Goal: Contribute content: Add original content to the website for others to see

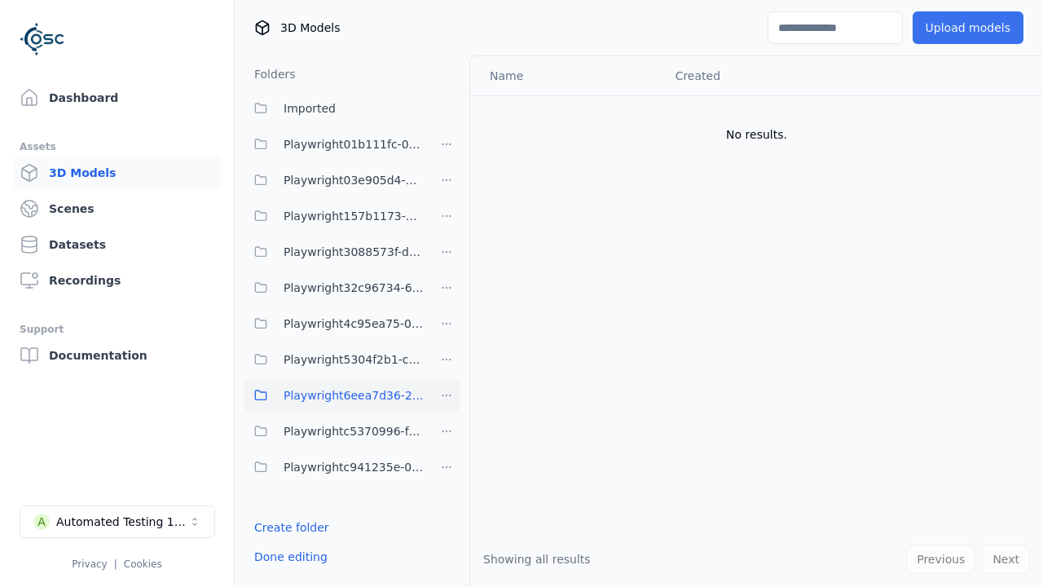
click at [973, 28] on button "Upload models" at bounding box center [968, 27] width 111 height 33
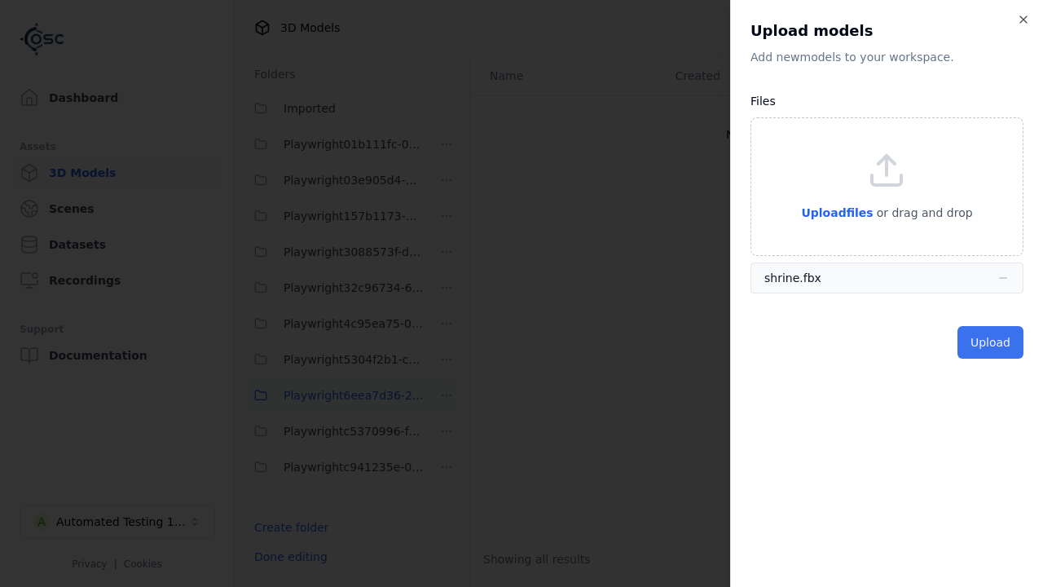
click at [993, 342] on button "Upload" at bounding box center [991, 342] width 66 height 33
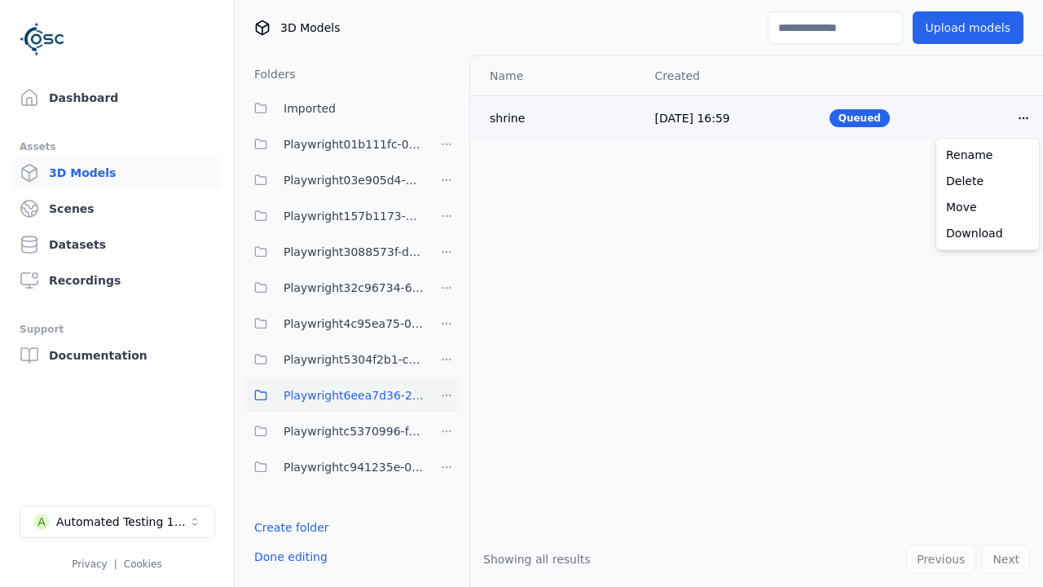
click at [1024, 117] on html "Support Dashboard Assets 3D Models Scenes Datasets Recordings Support Documenta…" at bounding box center [521, 293] width 1043 height 587
click at [988, 181] on div "Delete" at bounding box center [988, 181] width 96 height 26
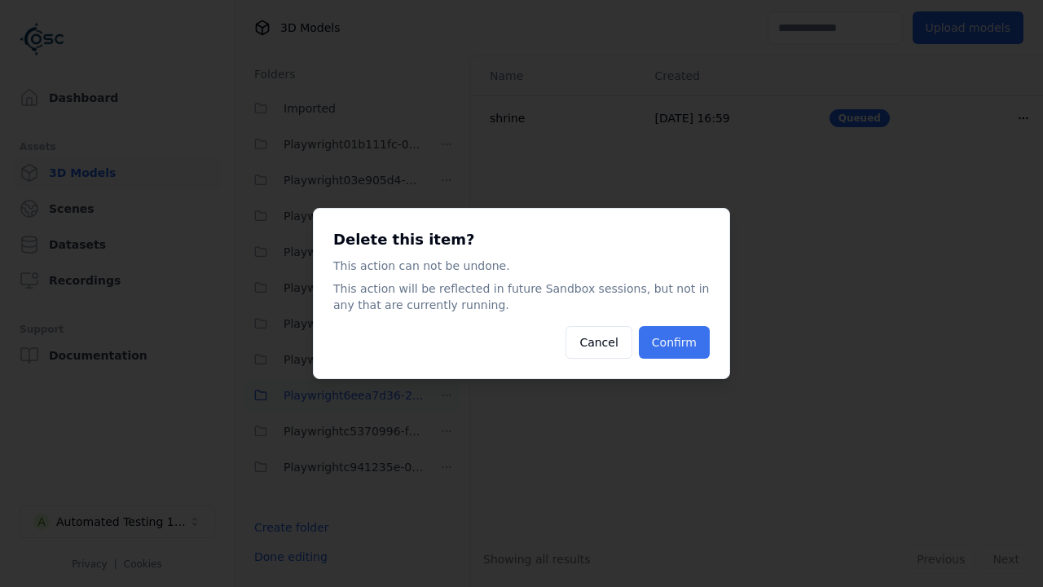
click at [677, 342] on button "Confirm" at bounding box center [674, 342] width 71 height 33
click at [447, 395] on html "Support Dashboard Assets 3D Models Scenes Datasets Recordings Support Documenta…" at bounding box center [521, 293] width 1043 height 587
